Goal: Task Accomplishment & Management: Complete application form

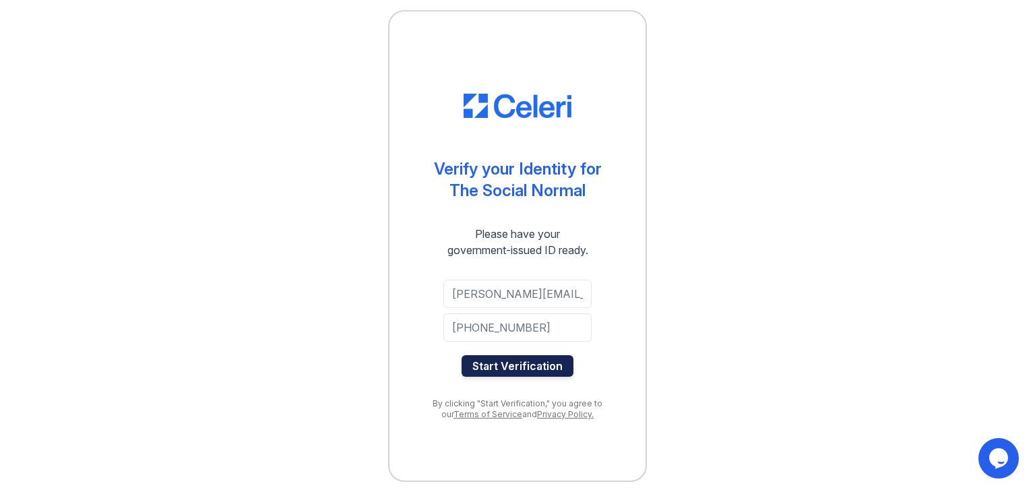
click at [524, 366] on button "Start Verification" at bounding box center [518, 366] width 112 height 22
